Goal: Navigation & Orientation: Find specific page/section

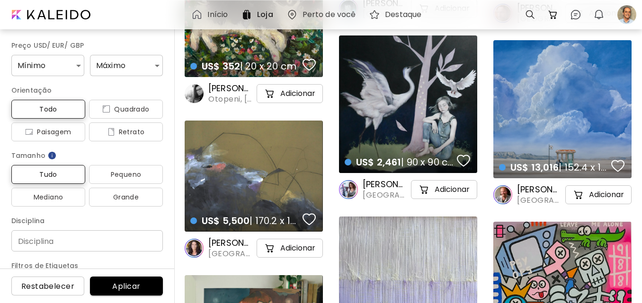
scroll to position [1817, 0]
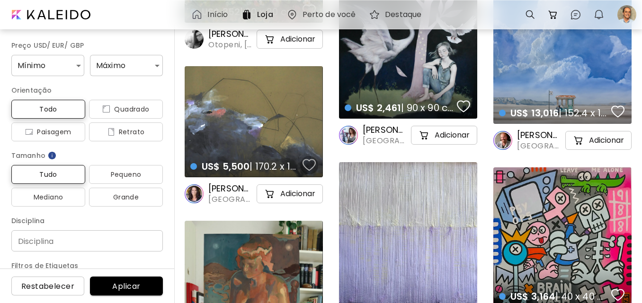
click at [307, 161] on div "button" at bounding box center [309, 165] width 13 height 14
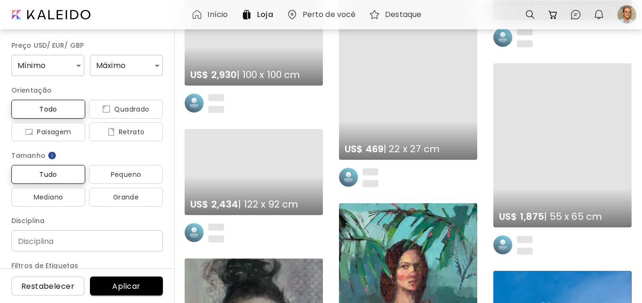
scroll to position [2130, 0]
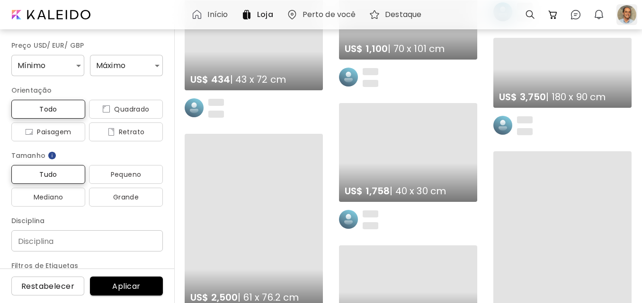
click at [625, 19] on div at bounding box center [626, 14] width 21 height 21
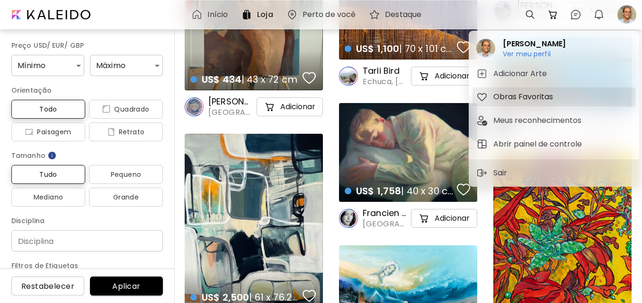
click at [511, 96] on h5 "Obras Favoritas" at bounding box center [524, 96] width 62 height 11
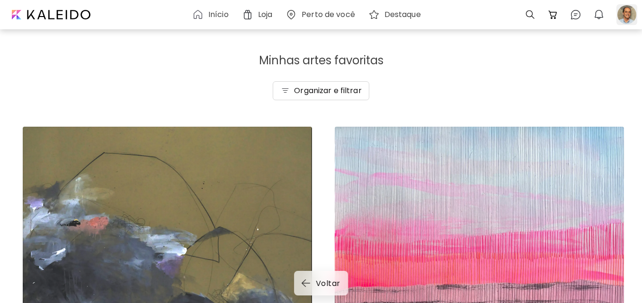
click at [628, 13] on div at bounding box center [626, 14] width 21 height 21
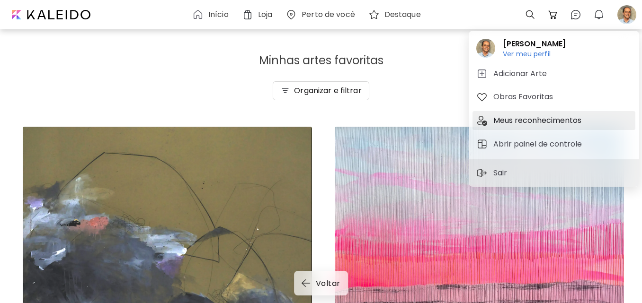
click at [531, 120] on h5 "Meus reconhecimentos" at bounding box center [538, 120] width 91 height 11
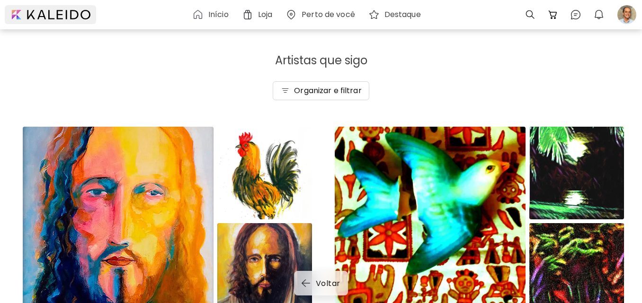
click at [41, 9] on div at bounding box center [50, 14] width 91 height 19
